Goal: Answer question/provide support: Share knowledge or assist other users

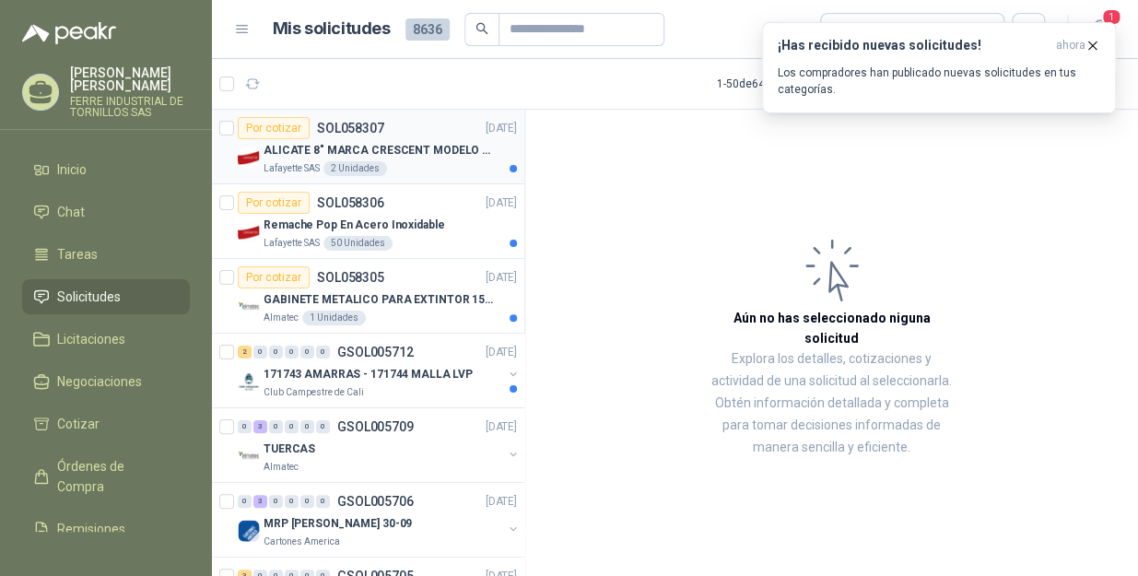
click at [423, 157] on p "ALICATE 8" MARCA CRESCENT MODELO 38008tv" at bounding box center [377, 151] width 229 height 18
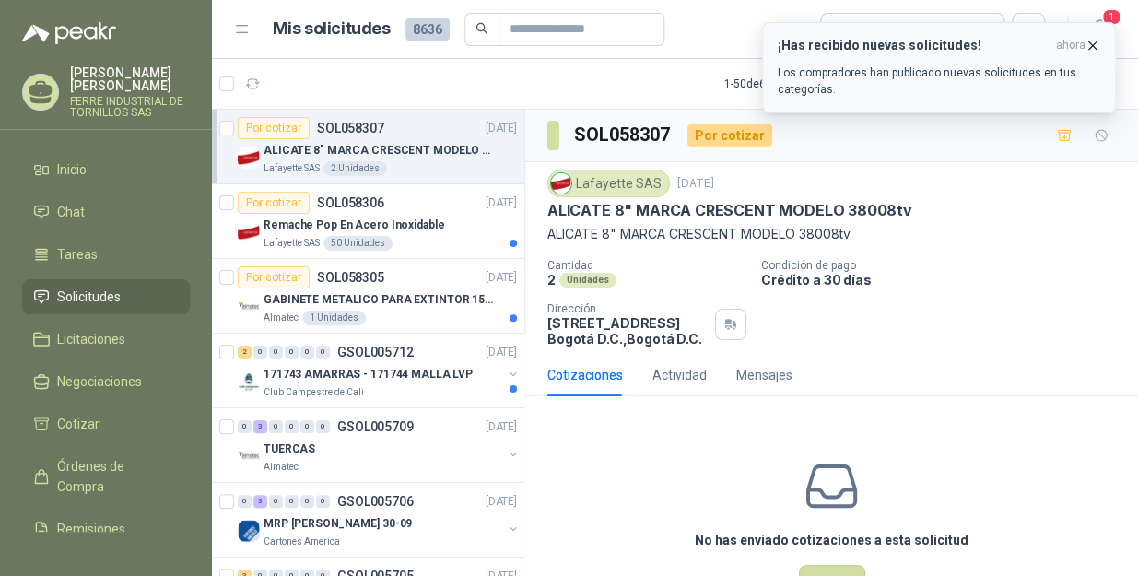
click at [1102, 41] on button "¡Has recibido nuevas solicitudes! ahora Los compradores han publicado nuevas so…" at bounding box center [939, 67] width 354 height 91
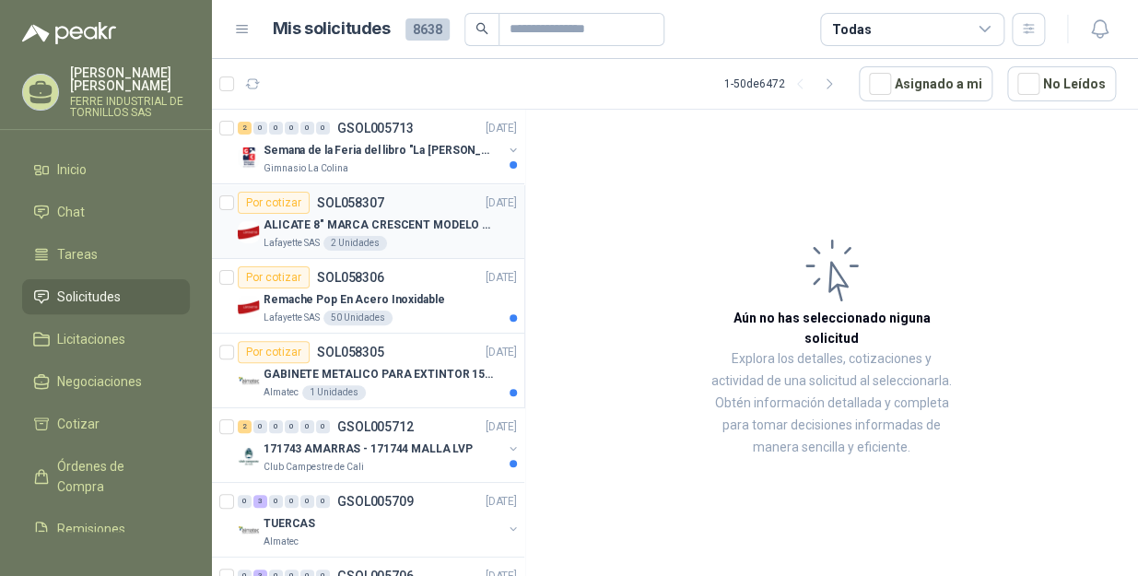
click at [415, 217] on p "ALICATE 8" MARCA CRESCENT MODELO 38008tv" at bounding box center [377, 225] width 229 height 18
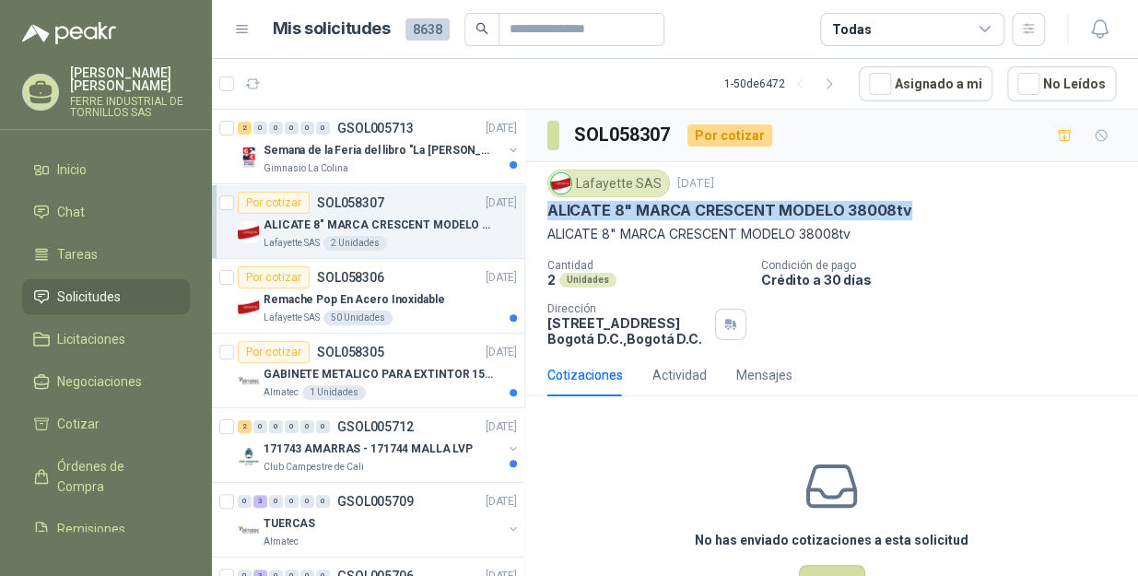
drag, startPoint x: 919, startPoint y: 211, endPoint x: 548, endPoint y: 206, distance: 371.3
click at [548, 206] on div "ALICATE 8" MARCA CRESCENT MODELO 38008tv" at bounding box center [831, 210] width 568 height 19
copy p "ALICATE 8" MARCA CRESCENT MODELO 38008tv"
click at [380, 296] on p "Remache Pop En Acero Inoxidable" at bounding box center [353, 300] width 181 height 18
click at [439, 300] on div "Remache Pop En Acero Inoxidable" at bounding box center [389, 299] width 253 height 22
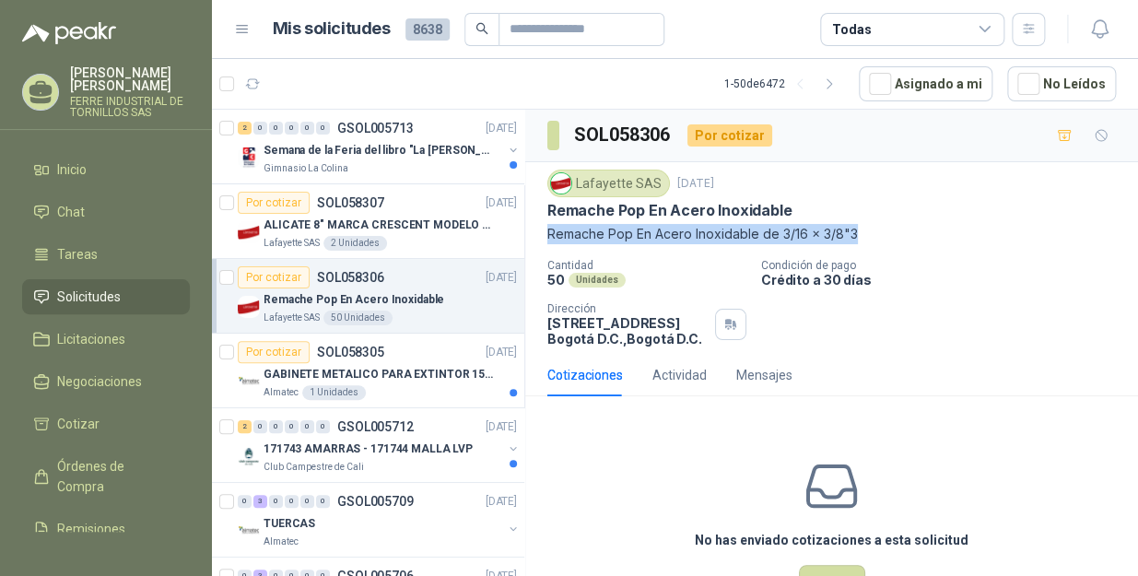
drag, startPoint x: 889, startPoint y: 244, endPoint x: 549, endPoint y: 235, distance: 340.0
click at [549, 235] on div "Lafayette SAS 1 oct, 2025 Remache Pop En Acero Inoxidable Remache Pop En Acero …" at bounding box center [831, 258] width 568 height 177
copy p "Remache Pop En Acero Inoxidable de 3/16 x 3/8"3"
click at [415, 374] on p "GABINETE METALICO PARA EXTINTOR 15 LB" at bounding box center [377, 375] width 229 height 18
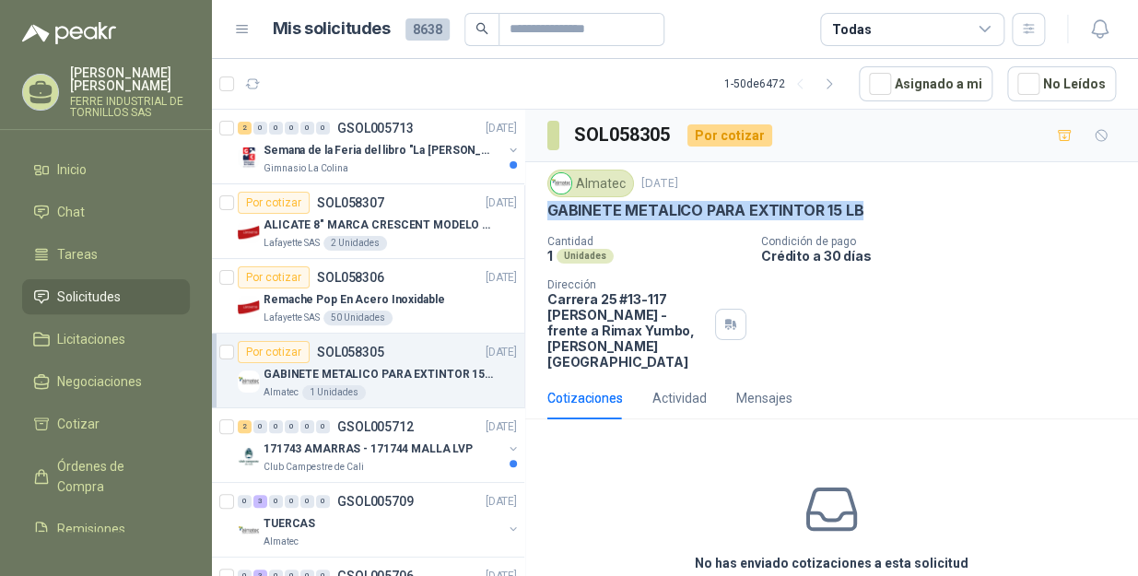
drag, startPoint x: 873, startPoint y: 211, endPoint x: 534, endPoint y: 217, distance: 339.1
click at [534, 217] on div "Almatec 1 oct, 2025 GABINETE METALICO PARA EXTINTOR 15 LB Cantidad 1 Unidades …" at bounding box center [831, 269] width 613 height 215
copy p "GABINETE METALICO PARA EXTINTOR 15 LB"
click at [258, 86] on icon "button" at bounding box center [253, 84] width 16 height 16
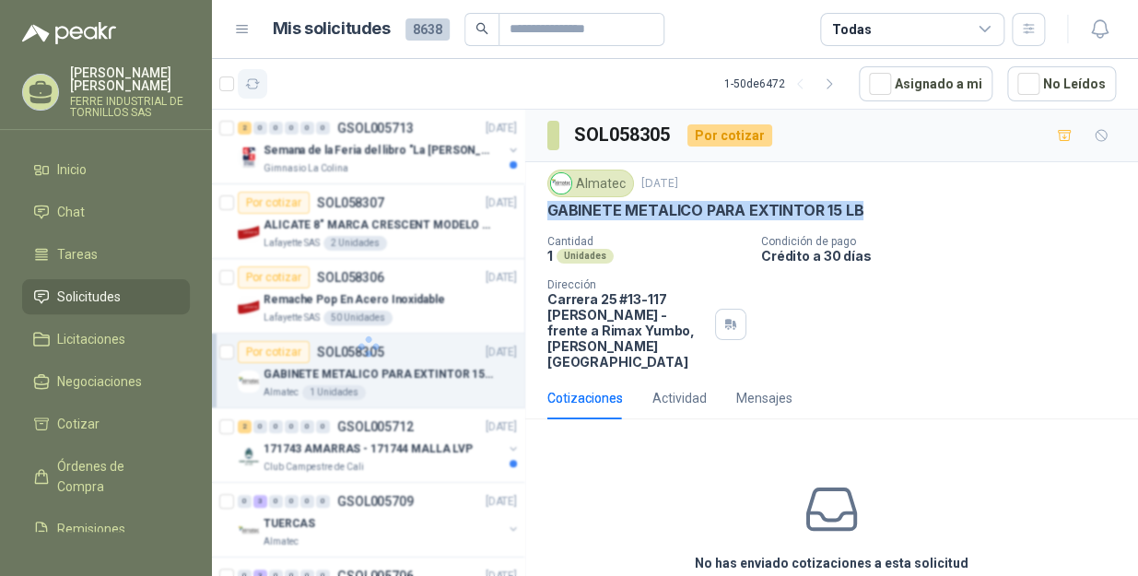
click at [258, 86] on icon "button" at bounding box center [253, 84] width 16 height 16
click at [420, 316] on div "Lafayette SAS 50 Unidades" at bounding box center [389, 317] width 253 height 15
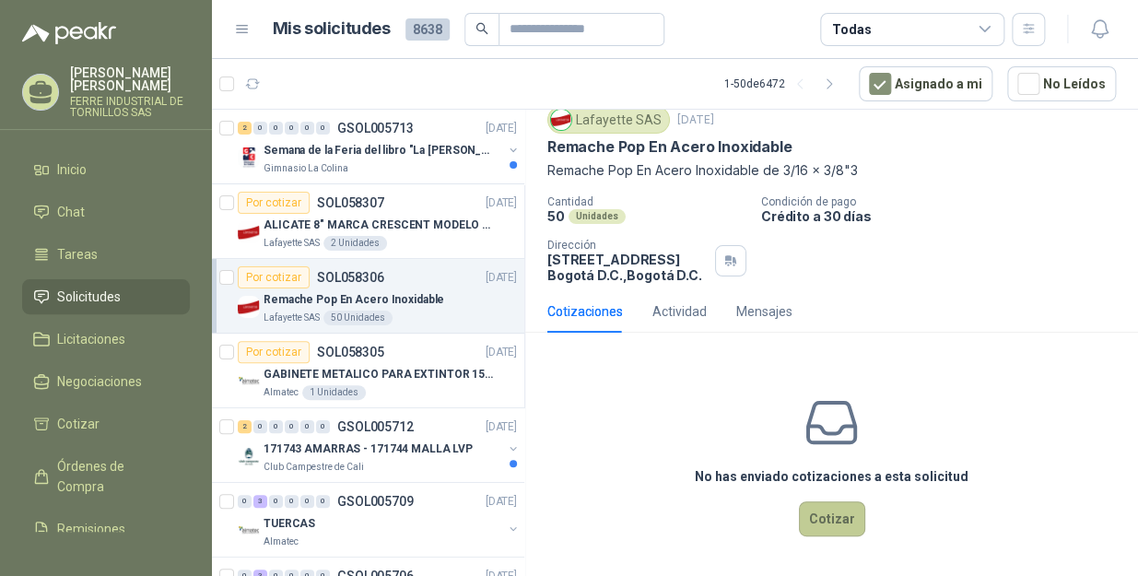
click at [824, 514] on button "Cotizar" at bounding box center [832, 518] width 66 height 35
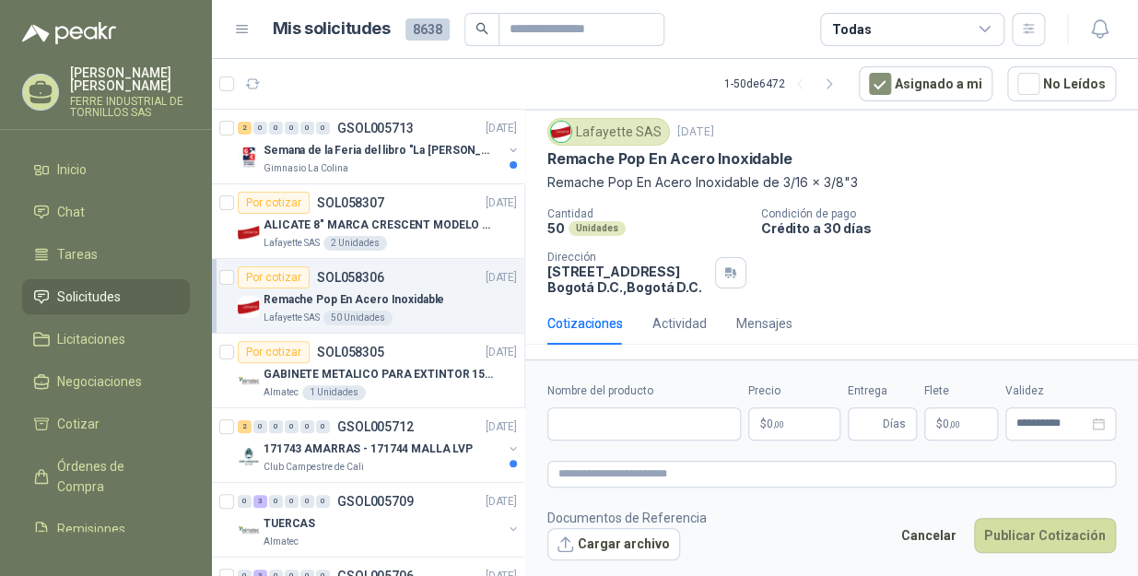
scroll to position [53, 0]
click at [644, 429] on input "Nombre del producto" at bounding box center [643, 423] width 193 height 33
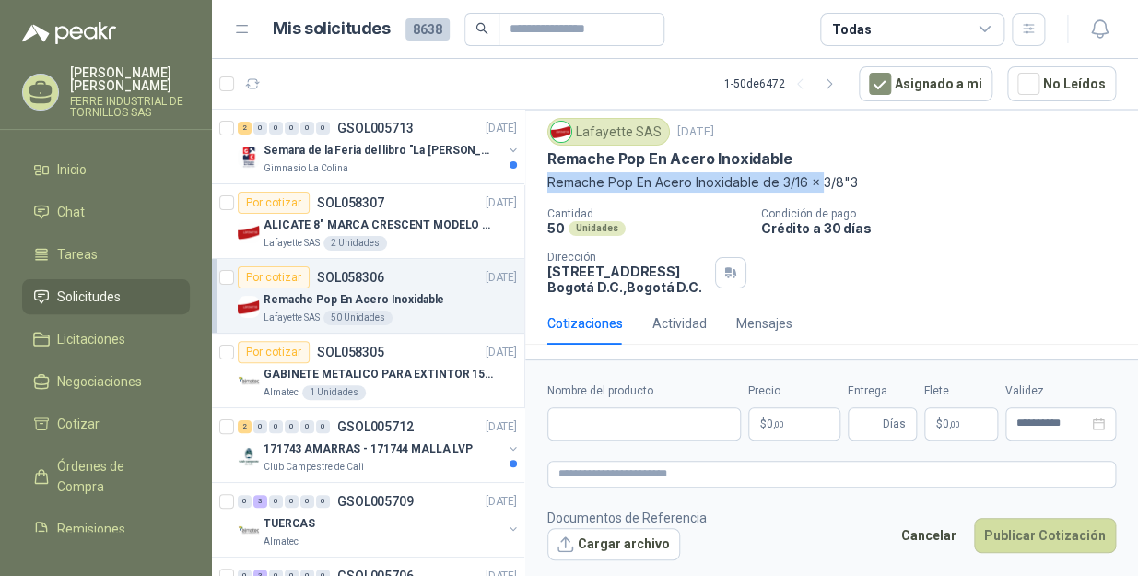
drag, startPoint x: 819, startPoint y: 182, endPoint x: 538, endPoint y: 174, distance: 281.1
click at [538, 174] on div "Lafayette SAS 1 oct, 2025 Remache Pop En Acero Inoxidable Remache Pop En Acero …" at bounding box center [831, 207] width 613 height 192
copy p "Remache Pop En Acero Inoxidable de 3/16 x"
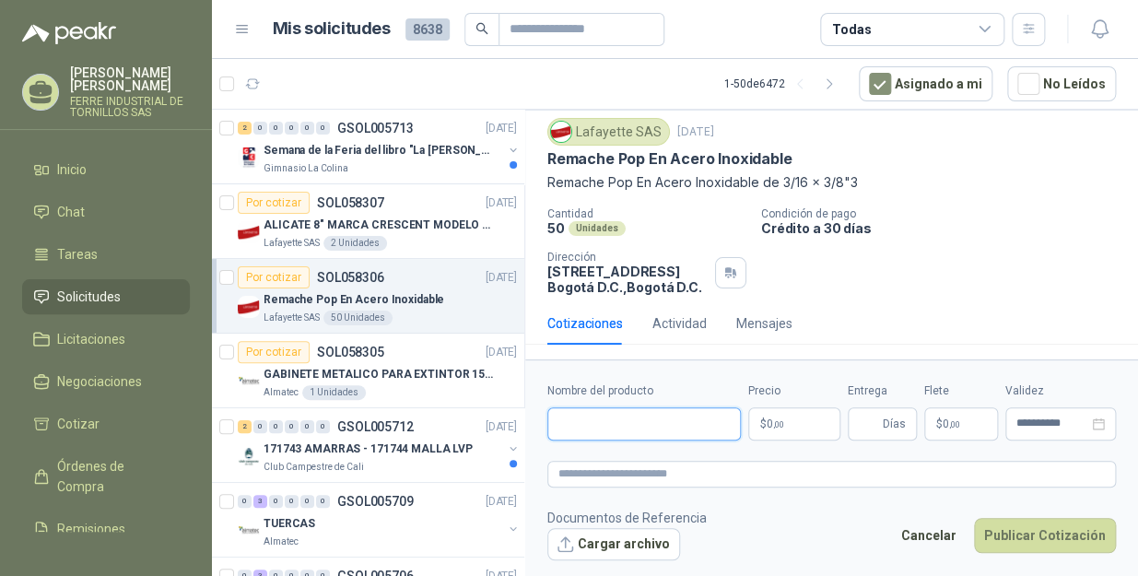
click at [619, 420] on input "Nombre del producto" at bounding box center [643, 423] width 193 height 33
paste input "**********"
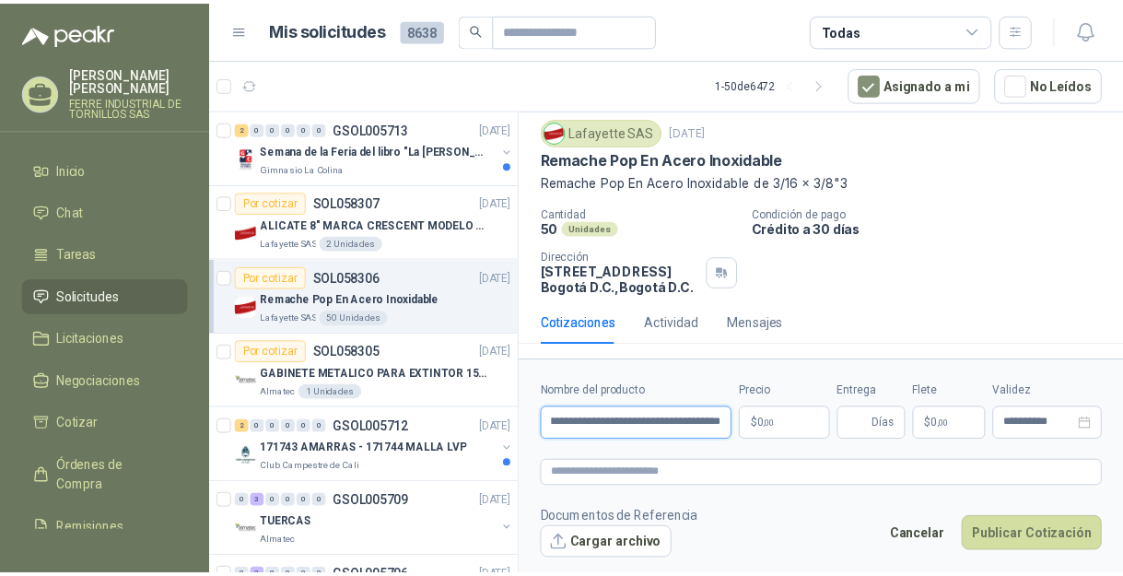
scroll to position [0, 188]
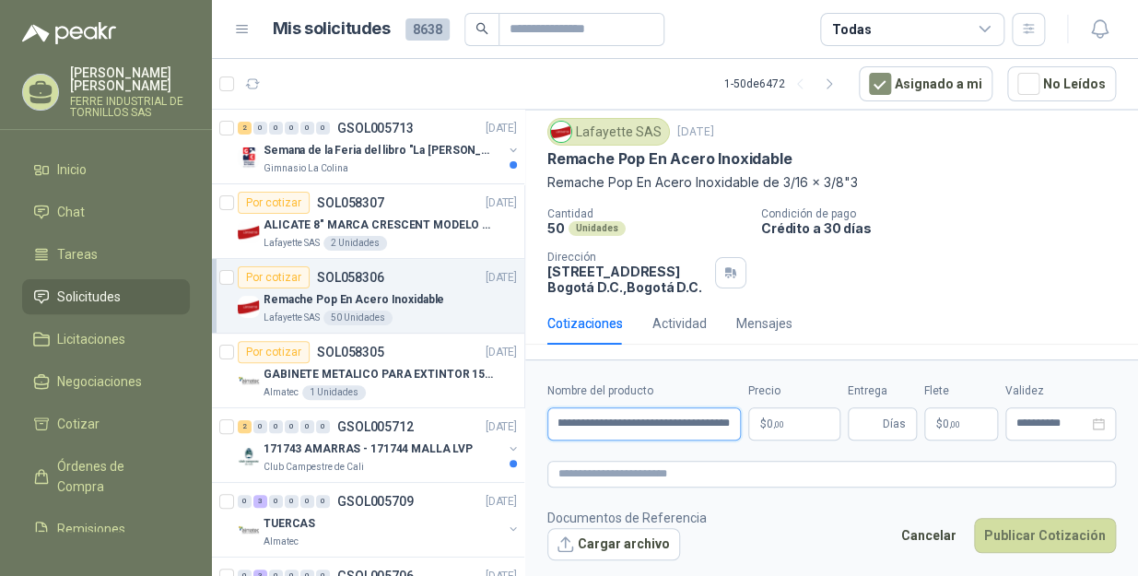
type input "**********"
click at [810, 424] on body "JEIDER VARGAS FERRE INDUSTRIAL DE TORNILLOS SAS Inicio Chat Tareas Solicitudes …" at bounding box center [569, 288] width 1138 height 576
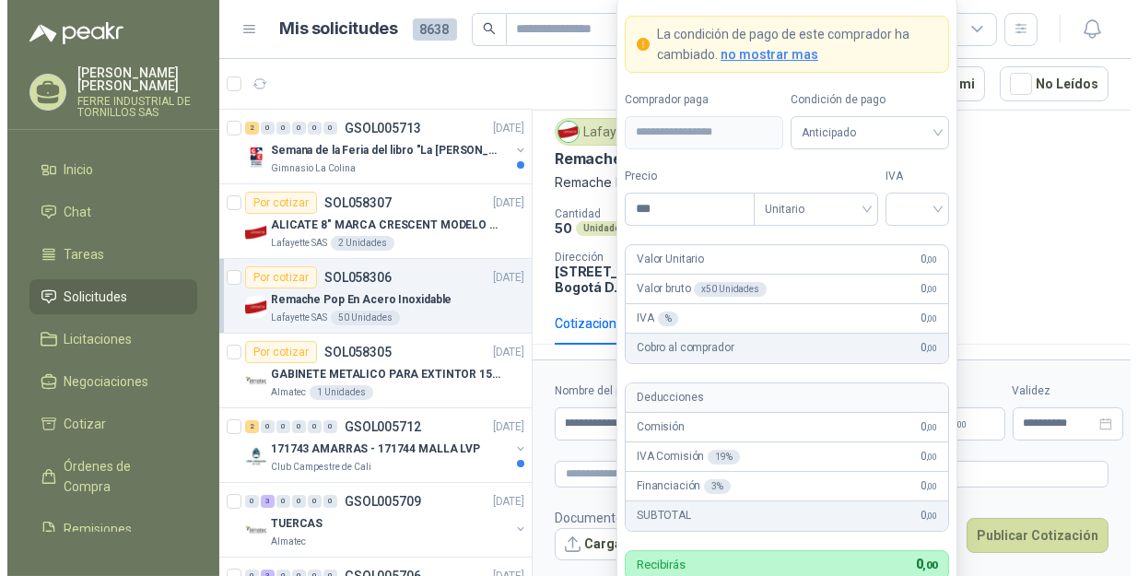
scroll to position [64, 0]
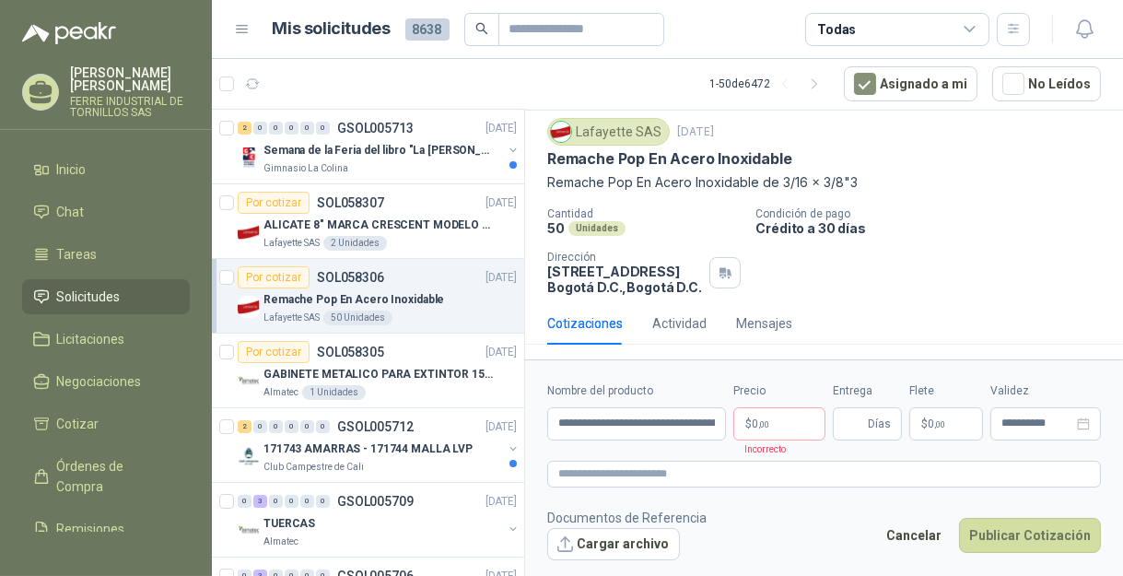
click at [1020, 258] on div "Cantidad 50 Unidades Condición de pago Crédito a 30 días Dirección Calle 15 No.…" at bounding box center [824, 251] width 554 height 88
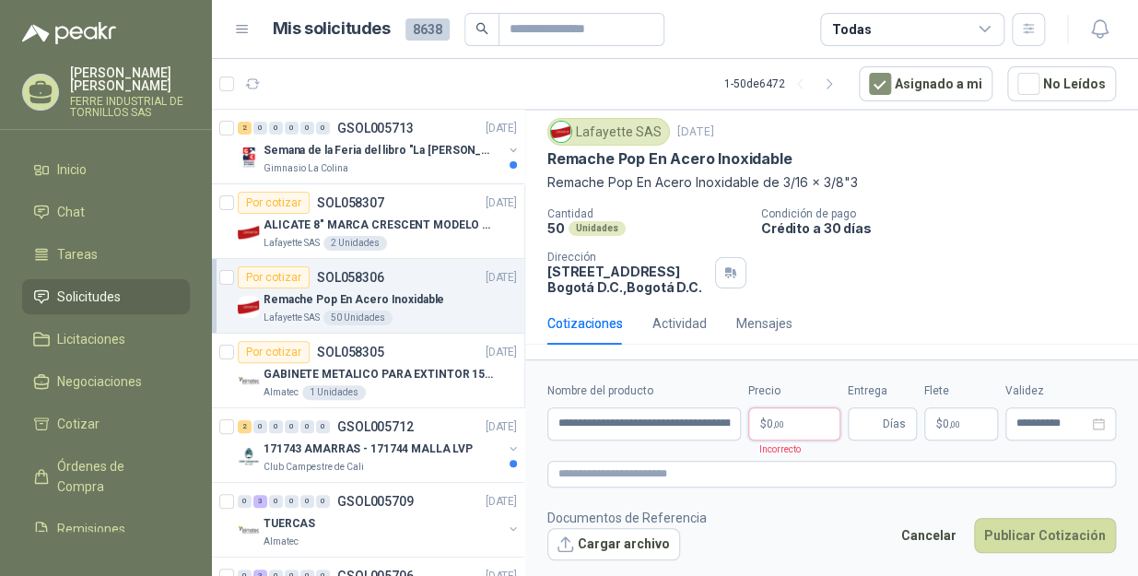
click at [789, 416] on p "$ 0 ,00" at bounding box center [794, 423] width 92 height 33
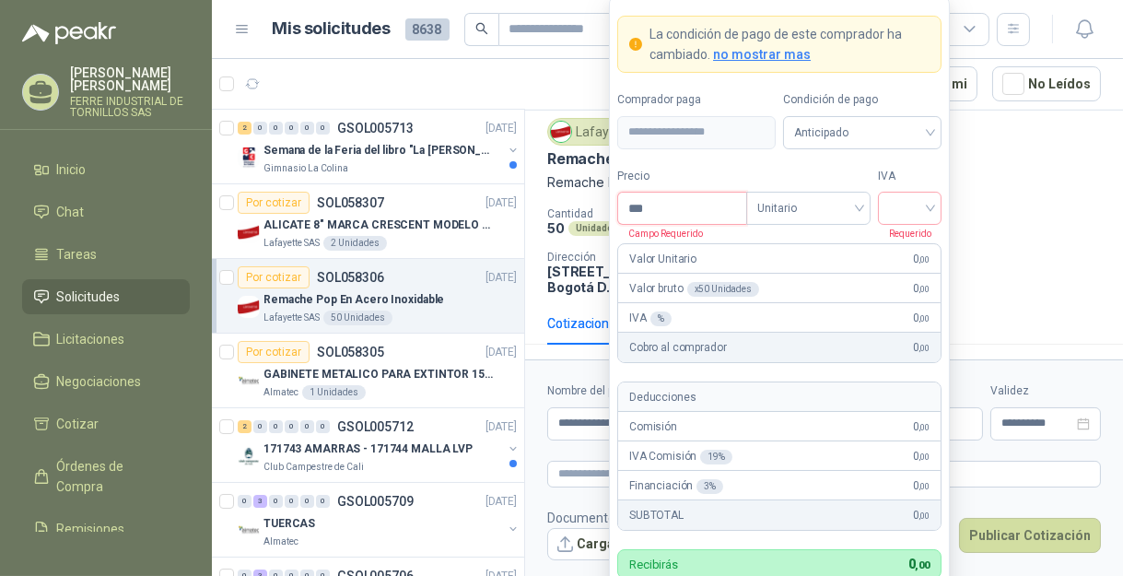
click at [661, 208] on input "***" at bounding box center [682, 208] width 128 height 31
type input "*****"
click at [924, 210] on input "search" at bounding box center [909, 207] width 41 height 28
click at [921, 250] on div "19%" at bounding box center [910, 247] width 34 height 20
click at [1032, 222] on div "Cantidad 50 Unidades Condición de pago Crédito a 30 días Dirección Calle 15 No.…" at bounding box center [824, 251] width 554 height 88
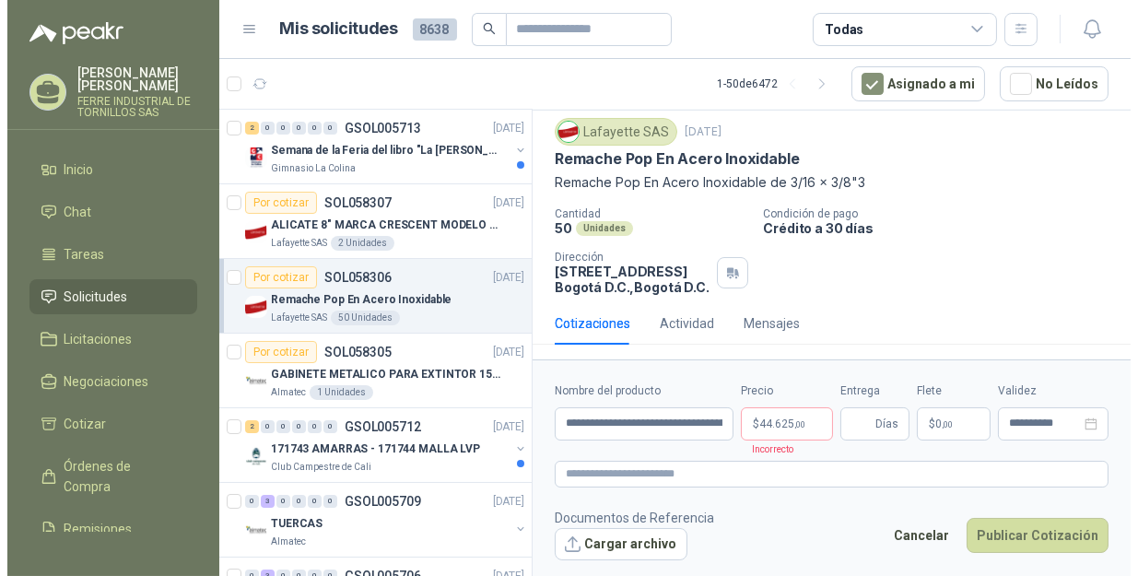
scroll to position [53, 0]
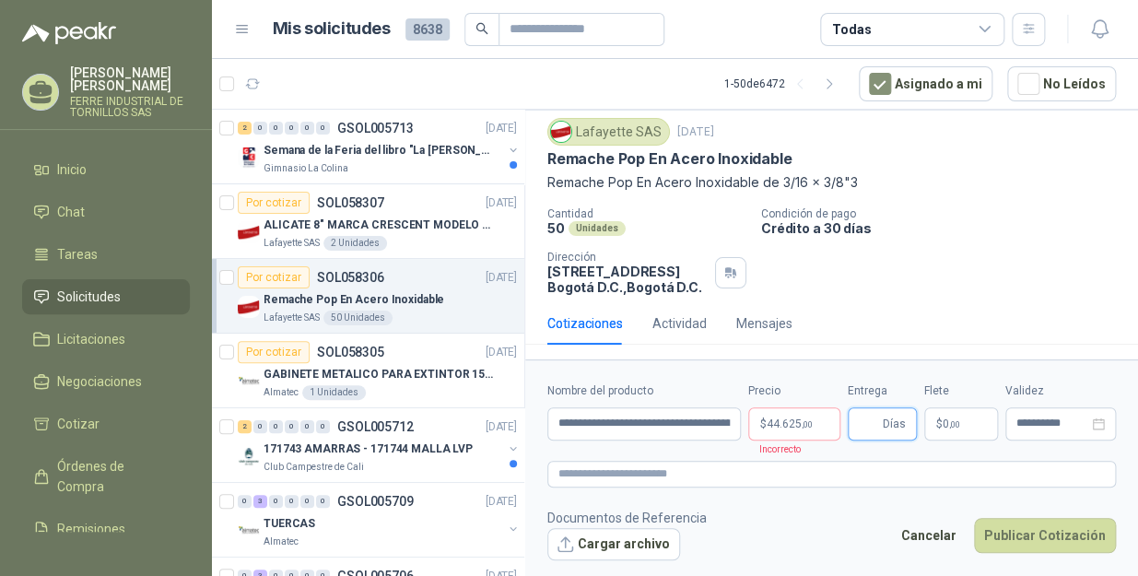
drag, startPoint x: 876, startPoint y: 425, endPoint x: 883, endPoint y: 431, distance: 9.8
click at [876, 425] on input "Entrega" at bounding box center [869, 423] width 20 height 31
type input "*"
click at [964, 422] on p "$ 0 ,00" at bounding box center [961, 423] width 74 height 33
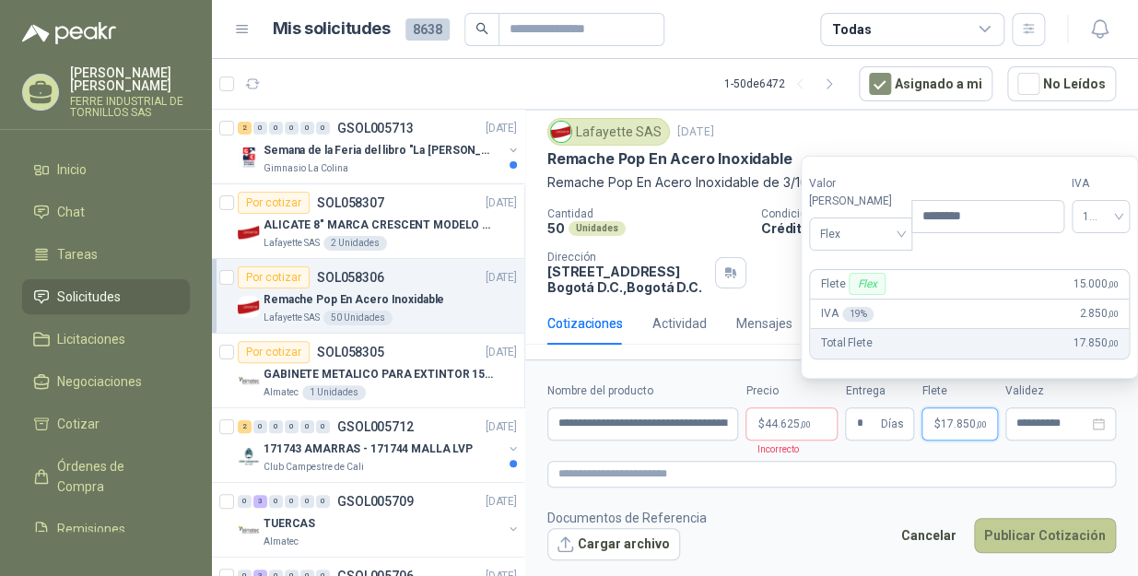
type input "********"
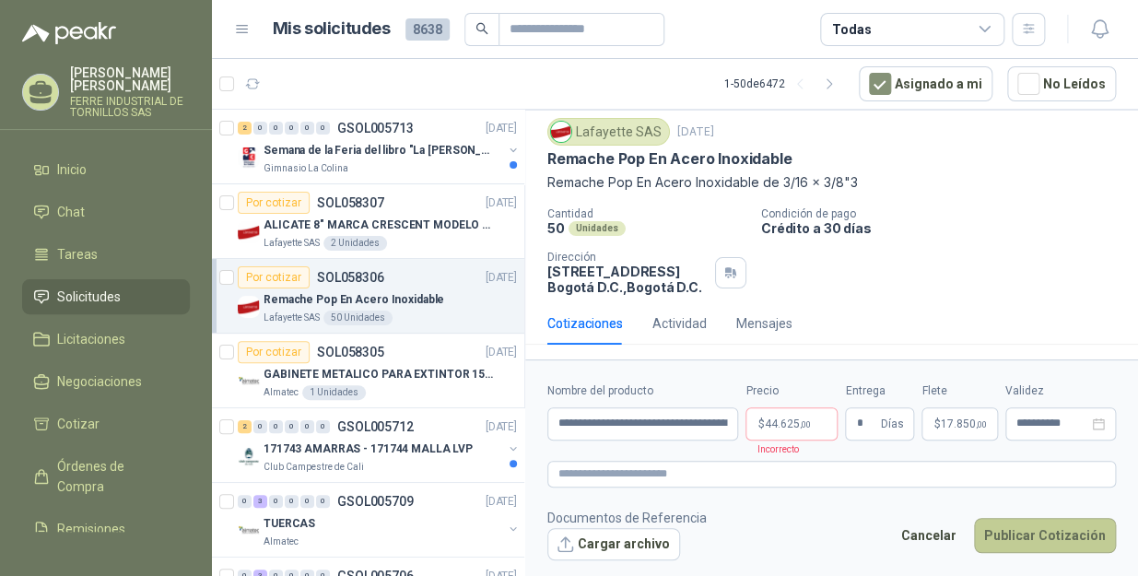
click at [1050, 534] on button "Publicar Cotización" at bounding box center [1045, 535] width 142 height 35
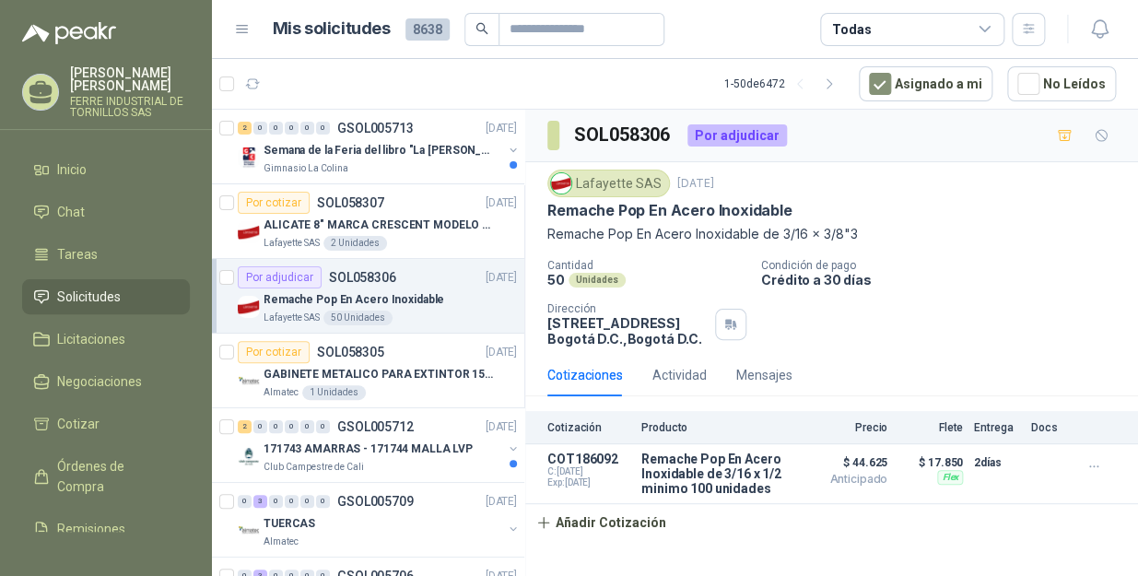
scroll to position [0, 0]
click at [249, 85] on icon "button" at bounding box center [253, 83] width 14 height 9
